Goal: Information Seeking & Learning: Learn about a topic

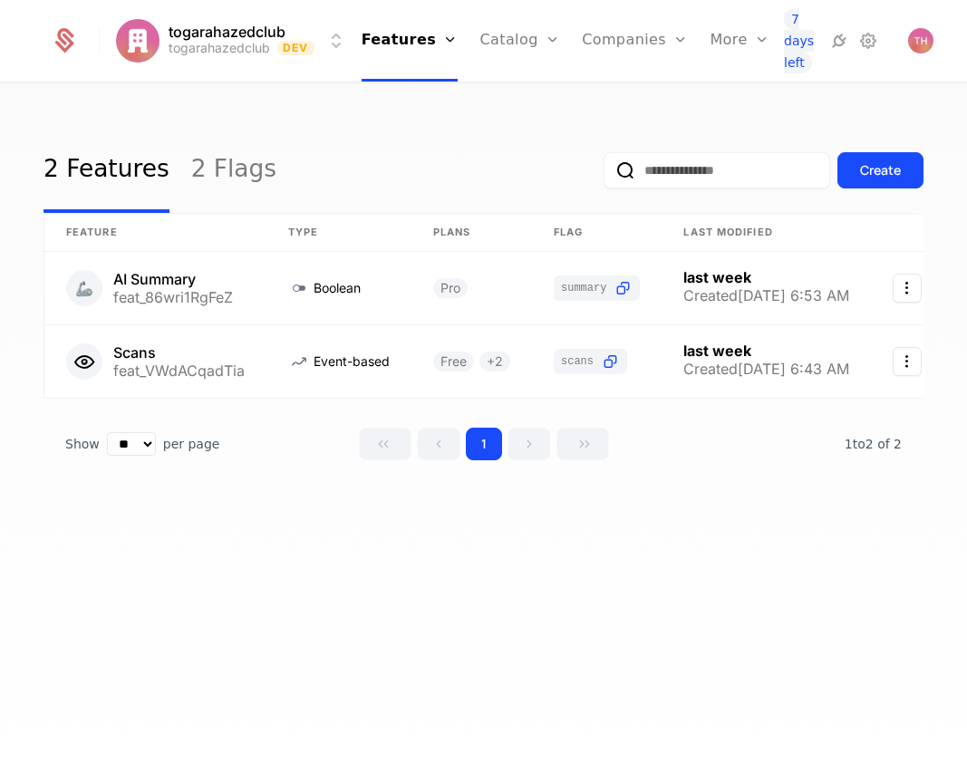
click at [69, 45] on icon at bounding box center [64, 44] width 19 height 20
